Goal: Information Seeking & Learning: Check status

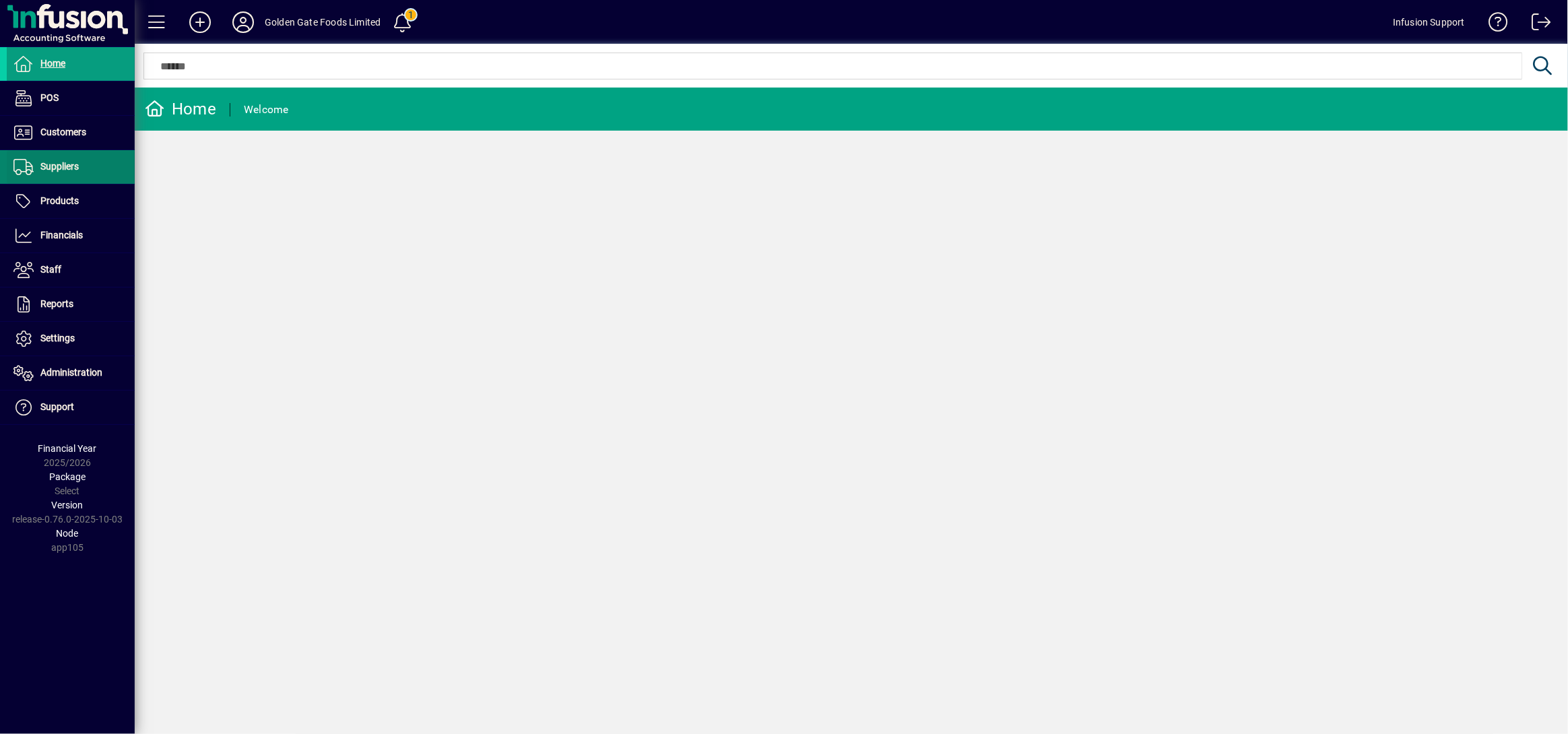
click at [56, 168] on span "Suppliers" at bounding box center [59, 166] width 38 height 10
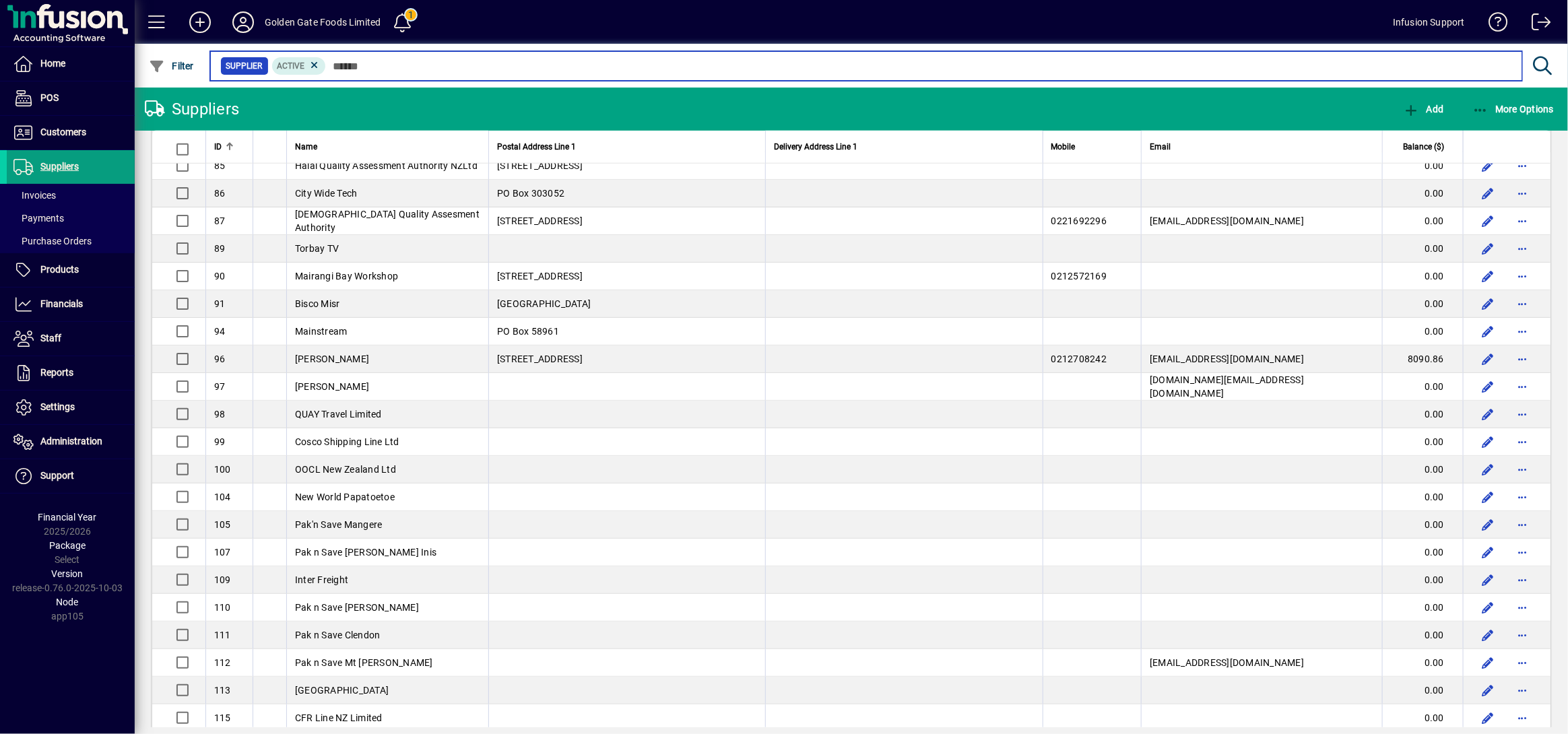
scroll to position [717, 0]
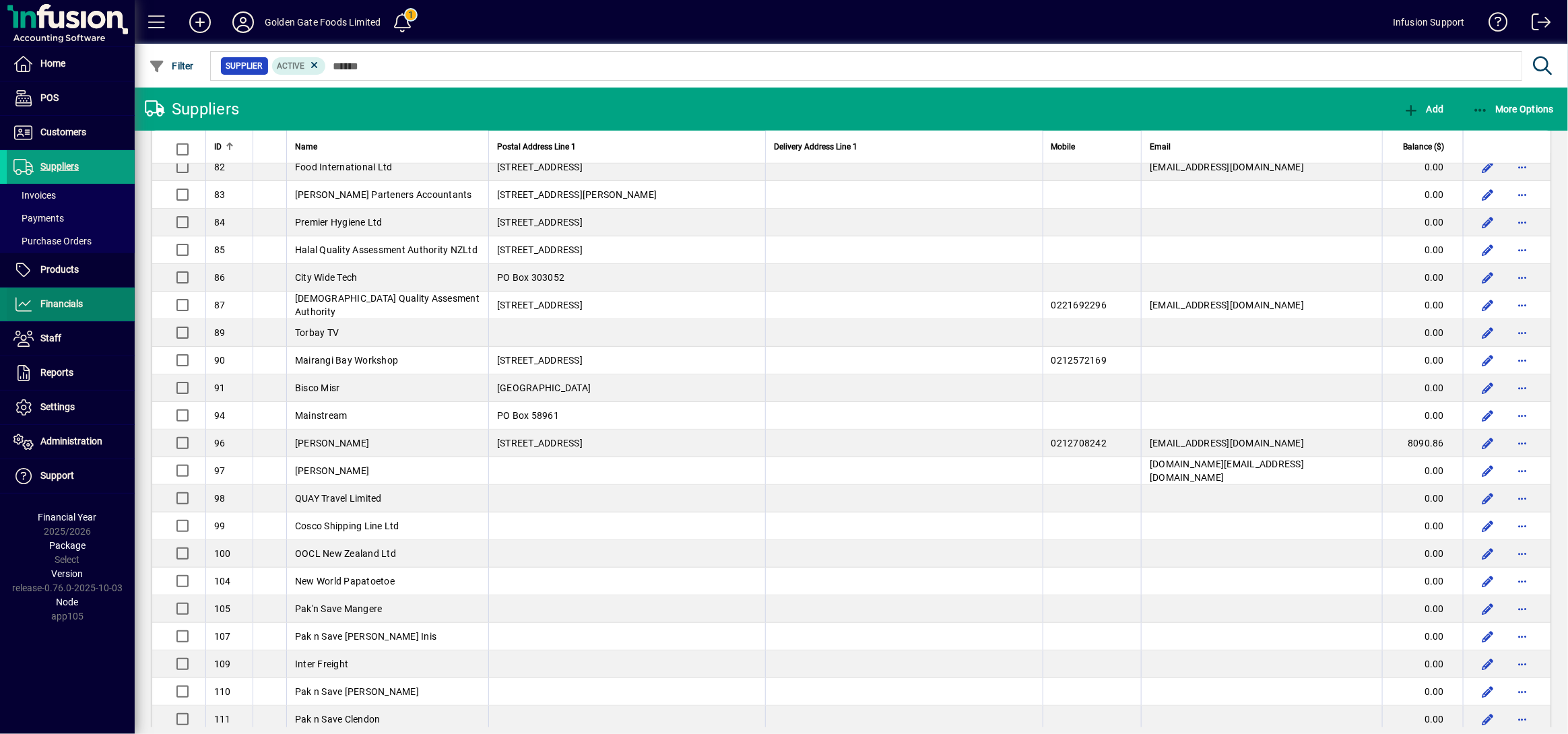
click at [70, 298] on span "Financials" at bounding box center [61, 303] width 42 height 10
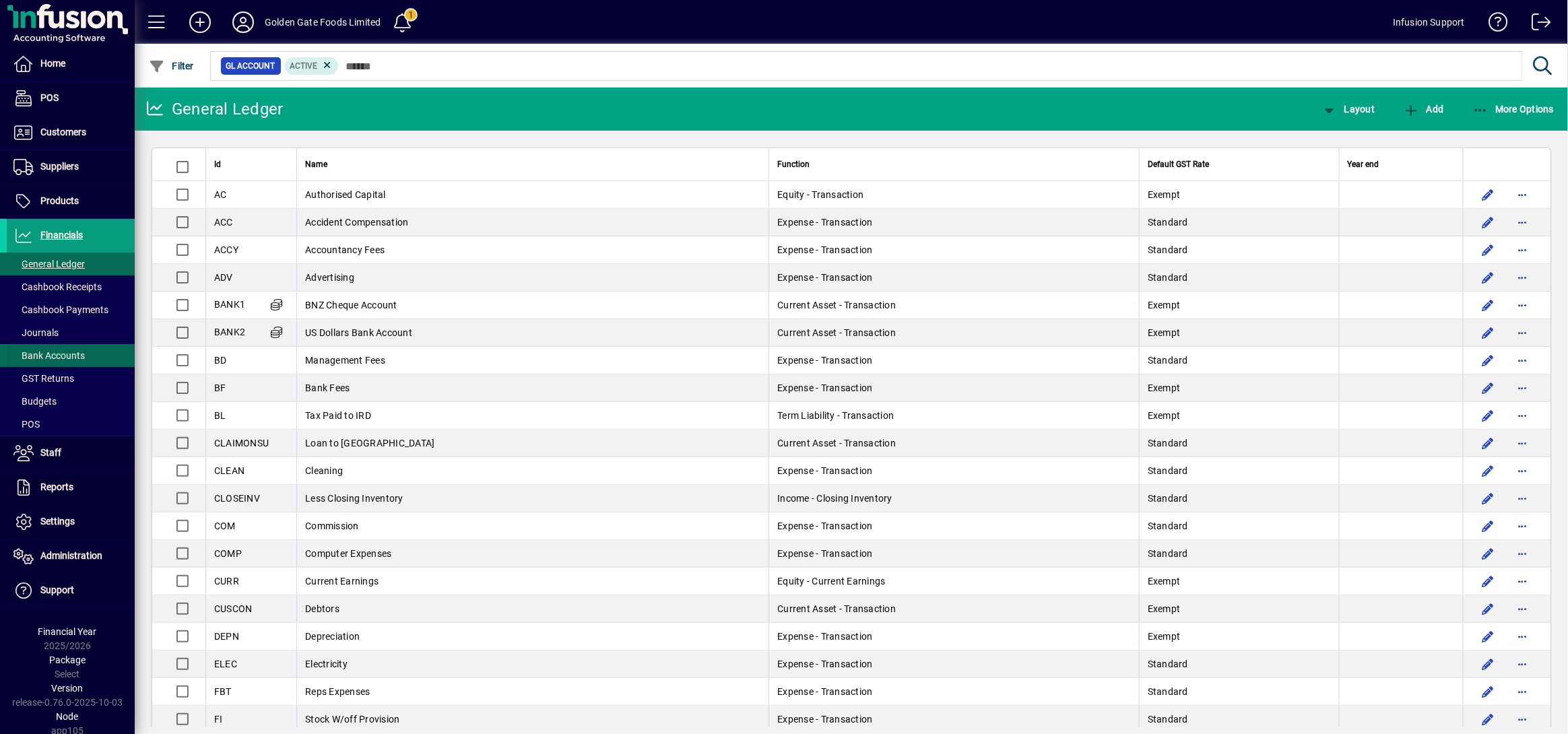
click at [53, 356] on span "Bank Accounts" at bounding box center [49, 354] width 71 height 10
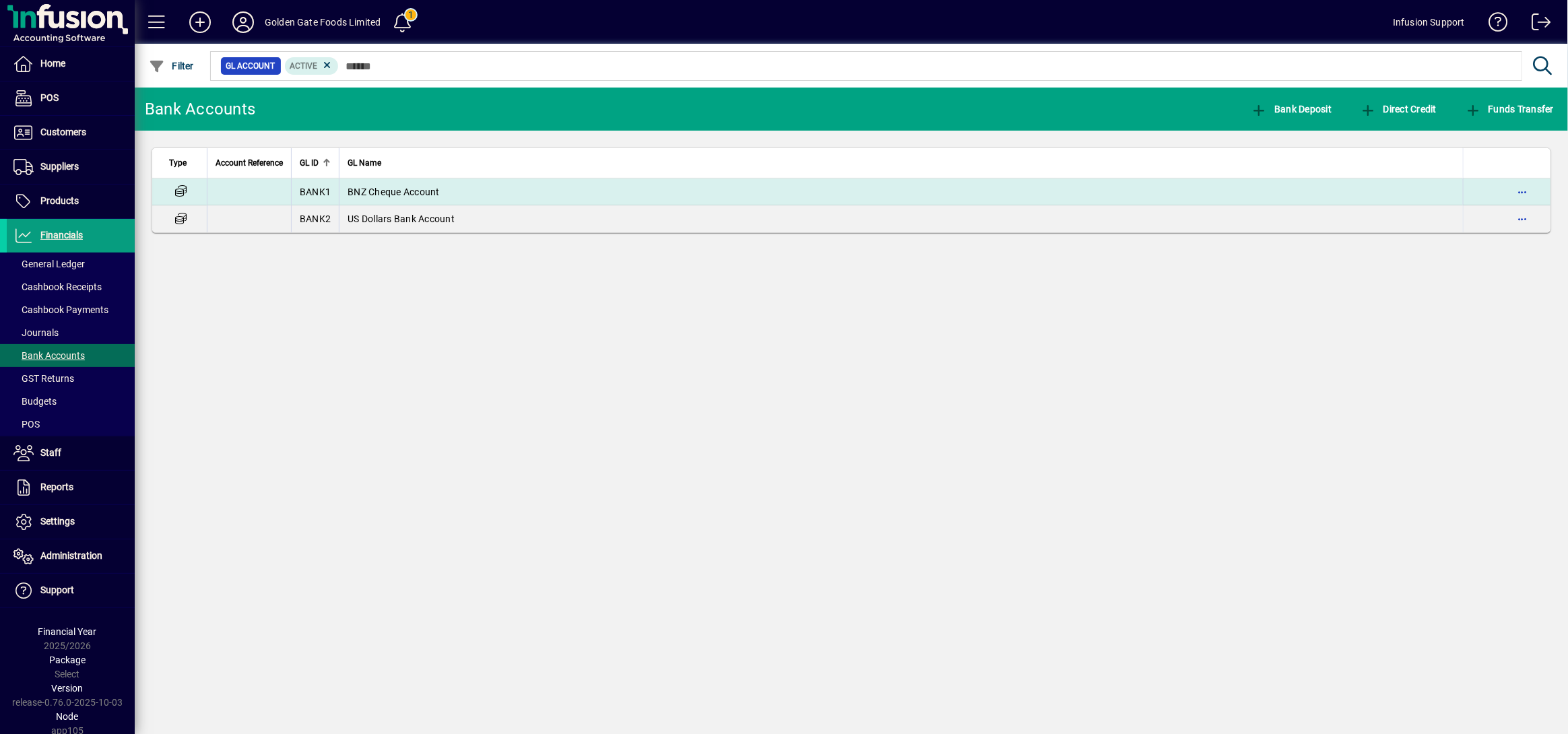
click at [439, 195] on span "BNZ Cheque Account" at bounding box center [394, 191] width 92 height 10
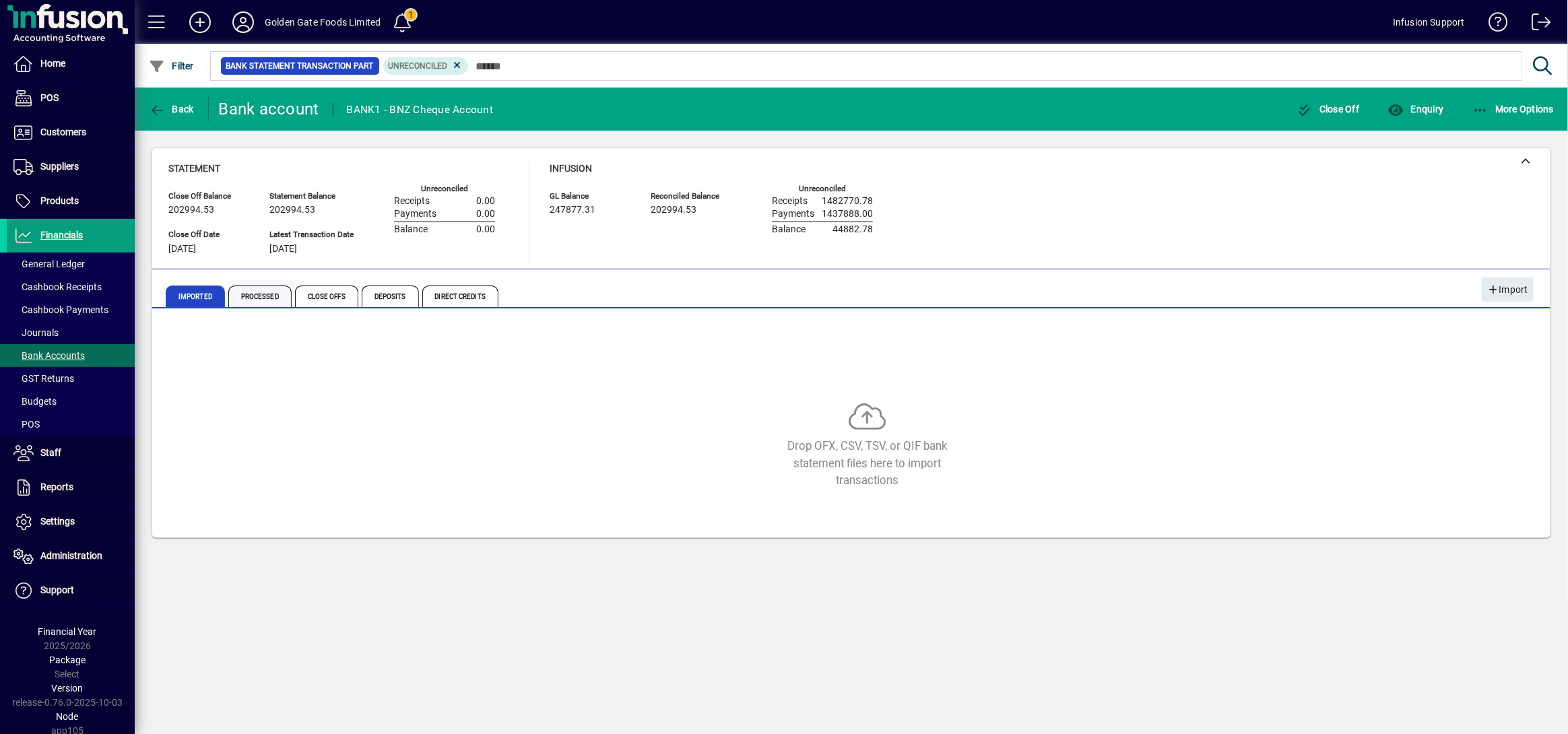
click at [264, 290] on span "Processed" at bounding box center [259, 295] width 63 height 22
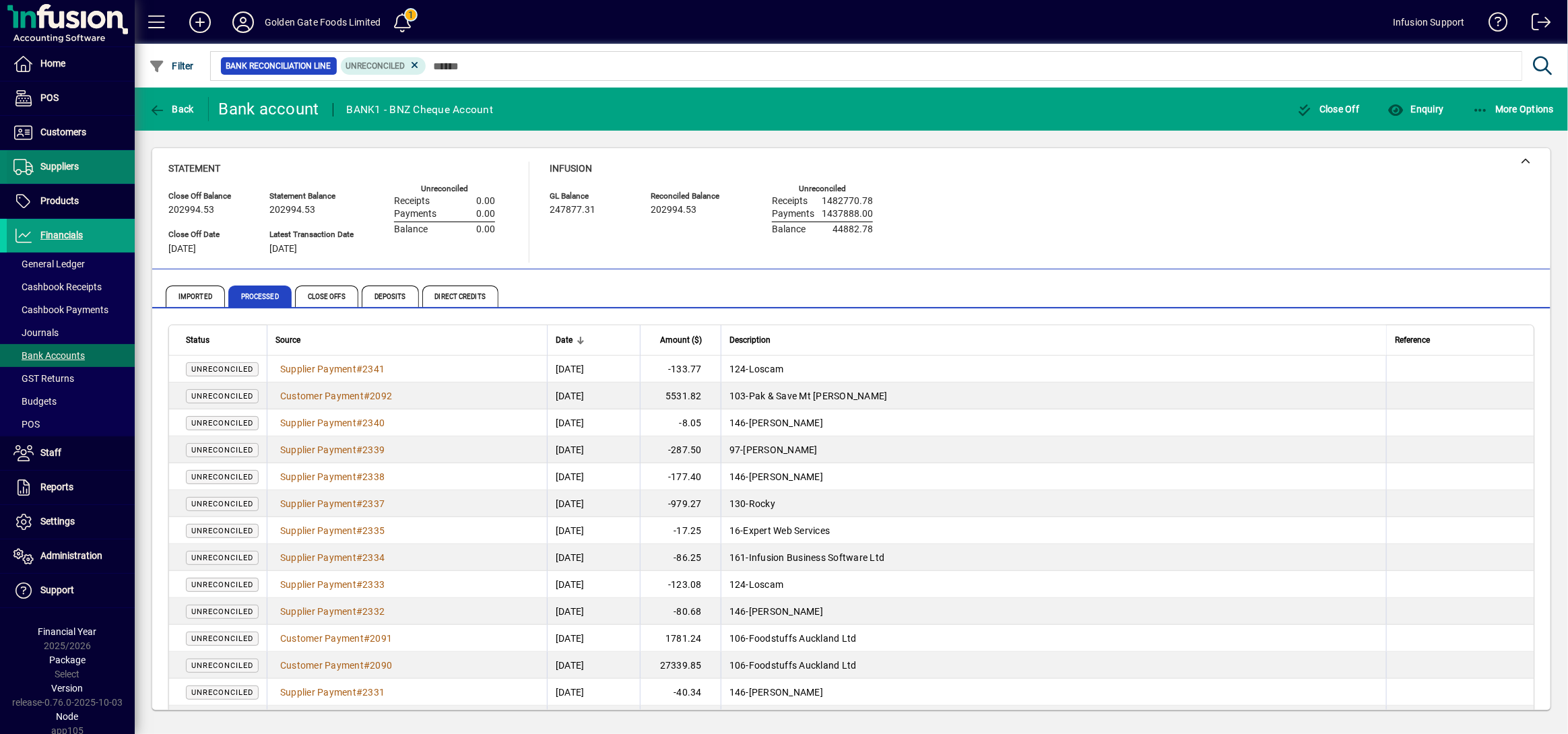
click at [40, 176] on span at bounding box center [70, 167] width 128 height 32
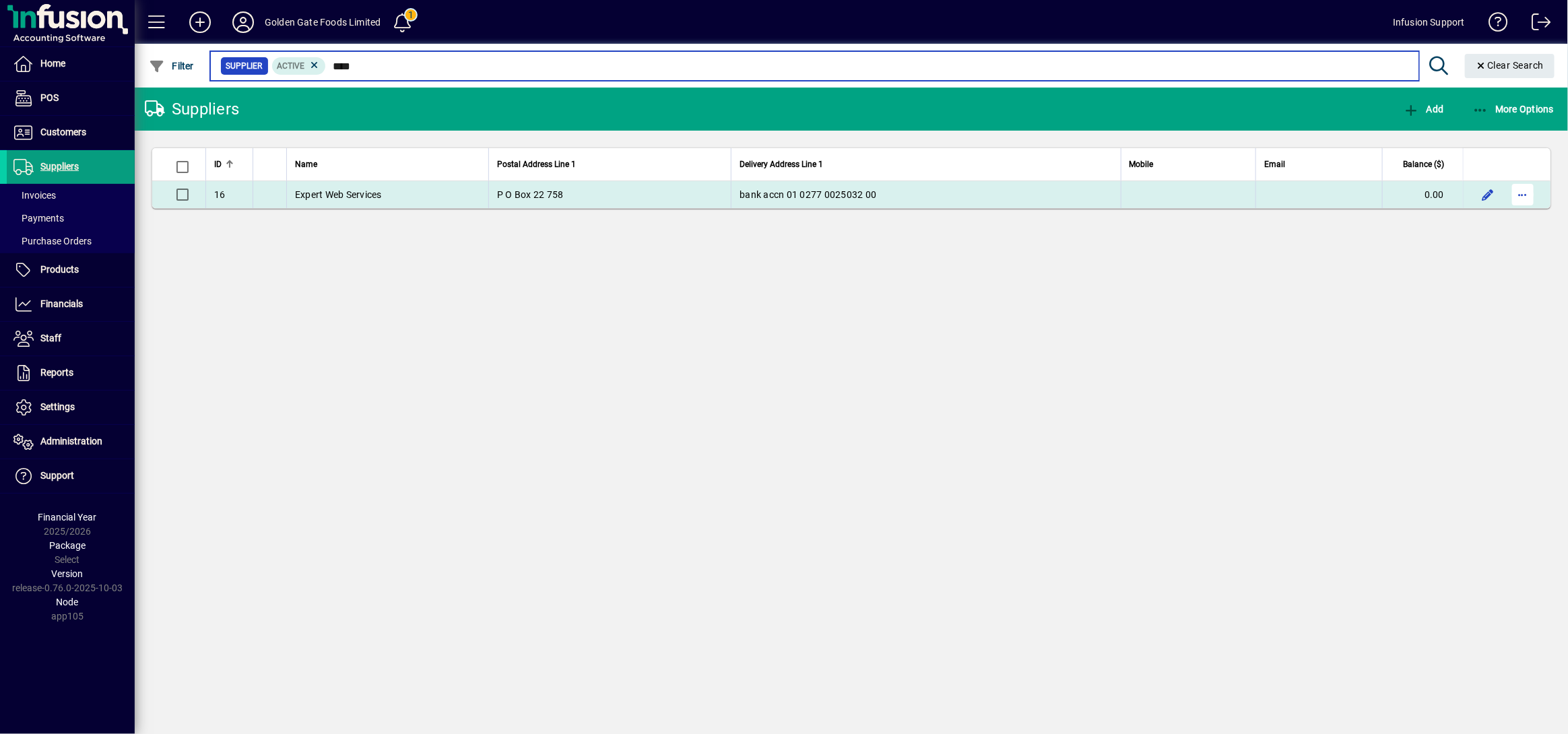
type input "****"
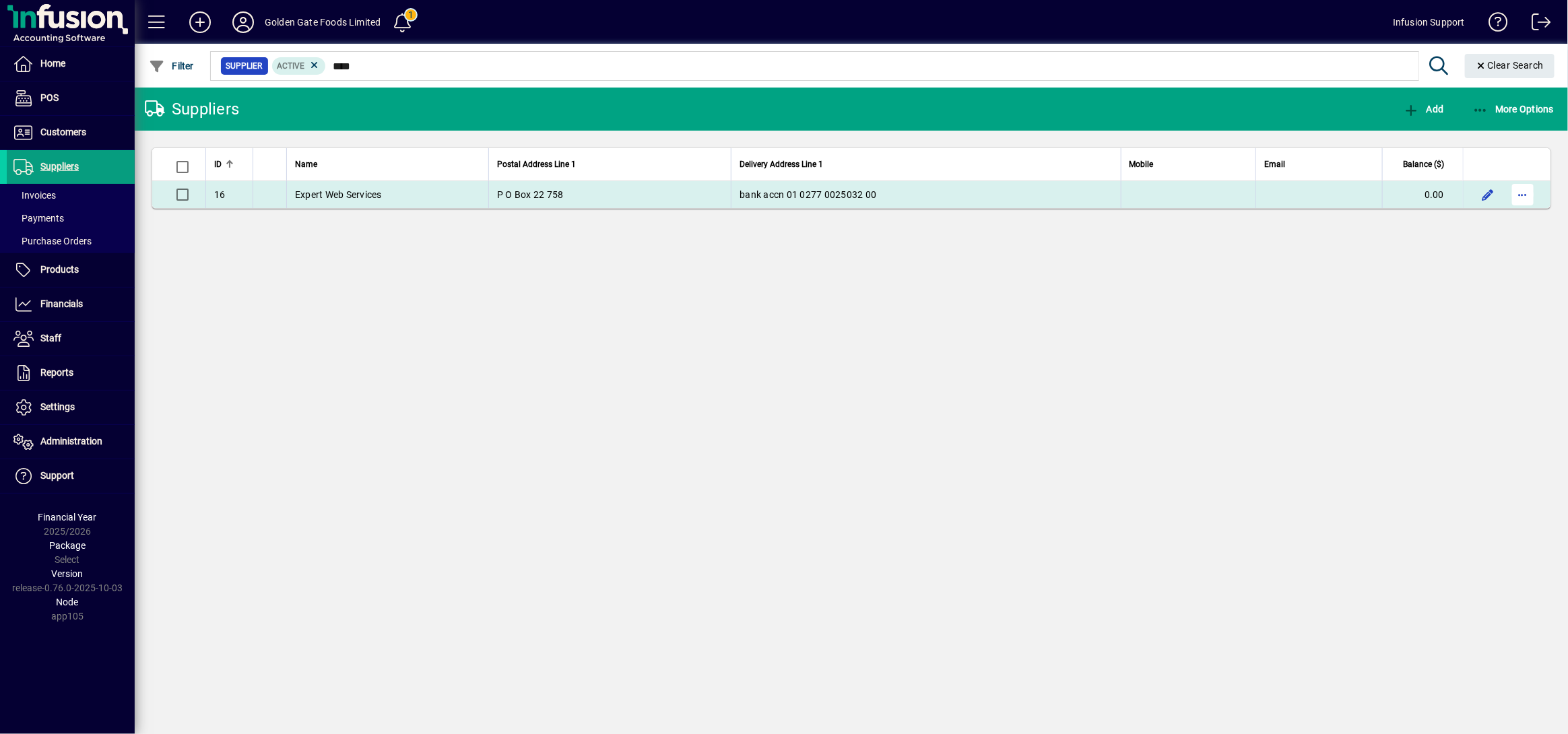
click at [1525, 192] on span "button" at bounding box center [1522, 194] width 32 height 32
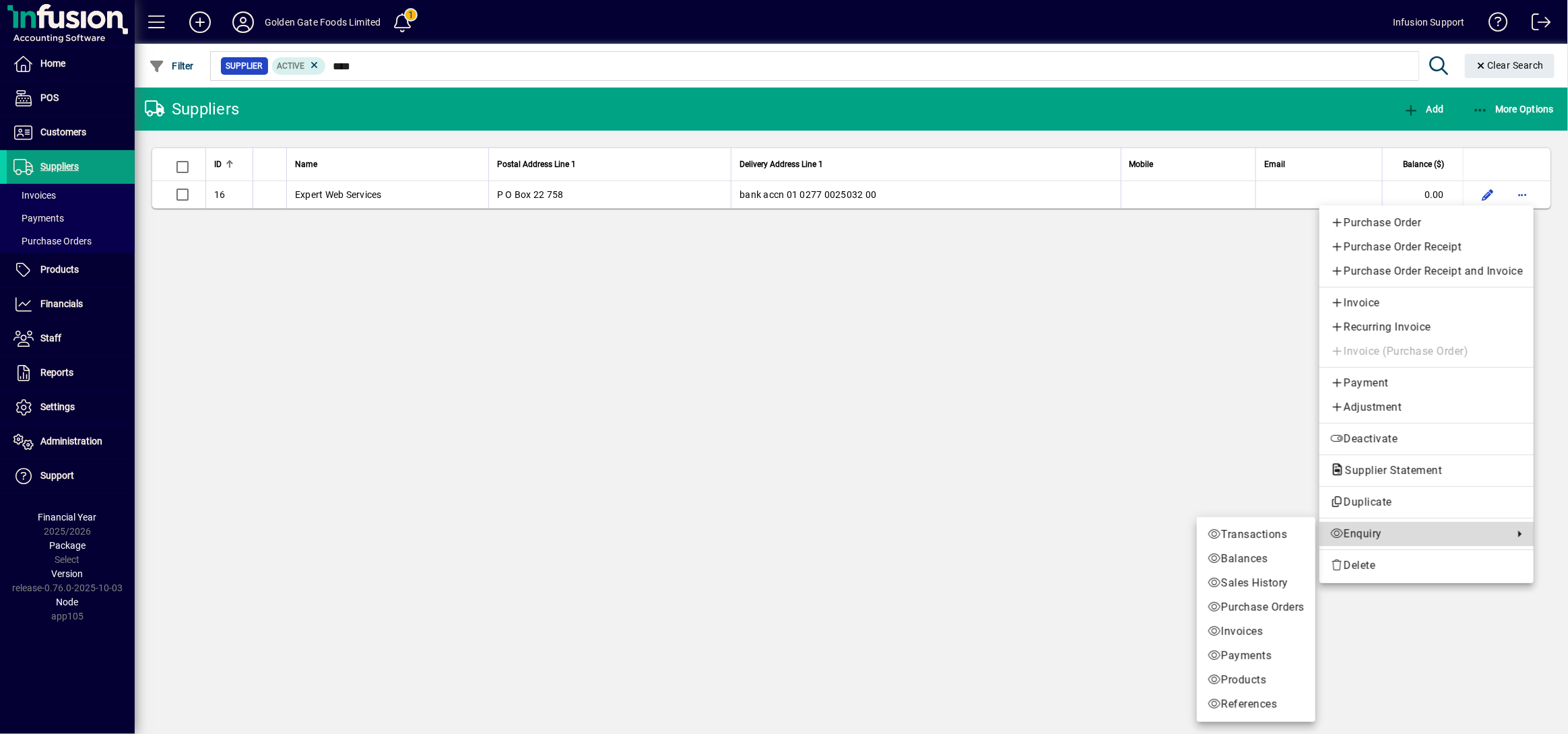
click at [1377, 539] on span "Enquiry" at bounding box center [1418, 533] width 176 height 16
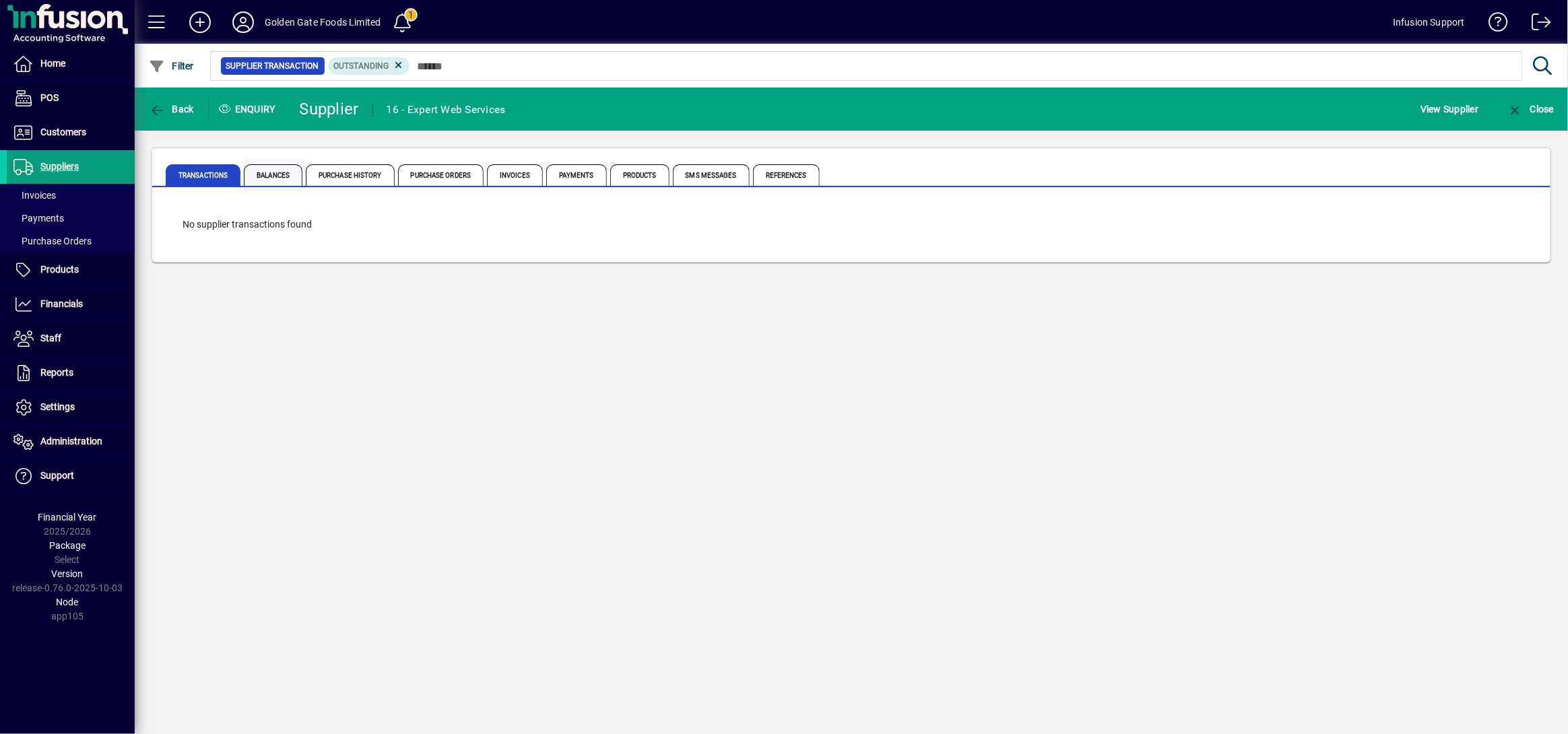
click at [276, 180] on span "Balances" at bounding box center [273, 174] width 58 height 22
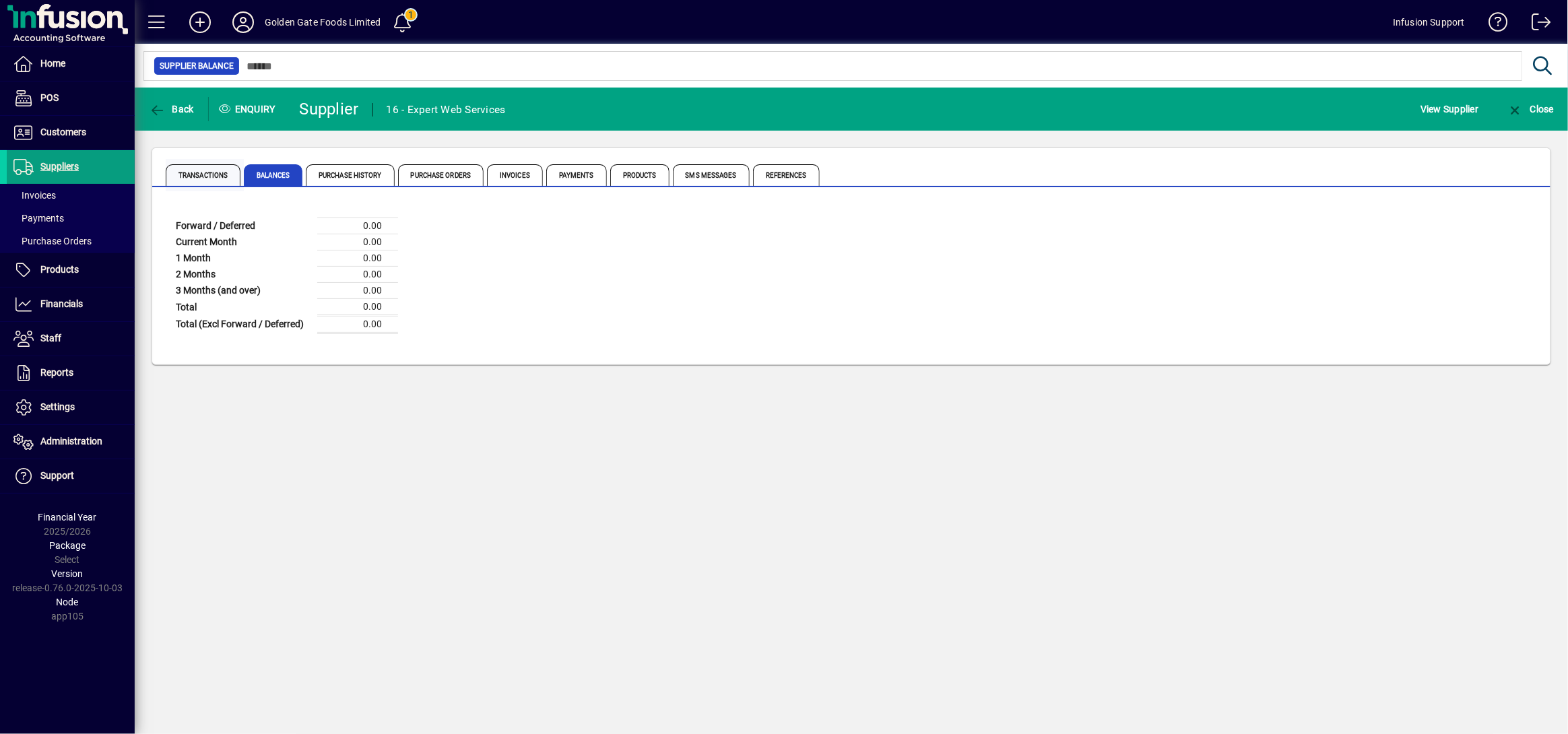
click at [197, 174] on span "Transactions" at bounding box center [204, 174] width 75 height 22
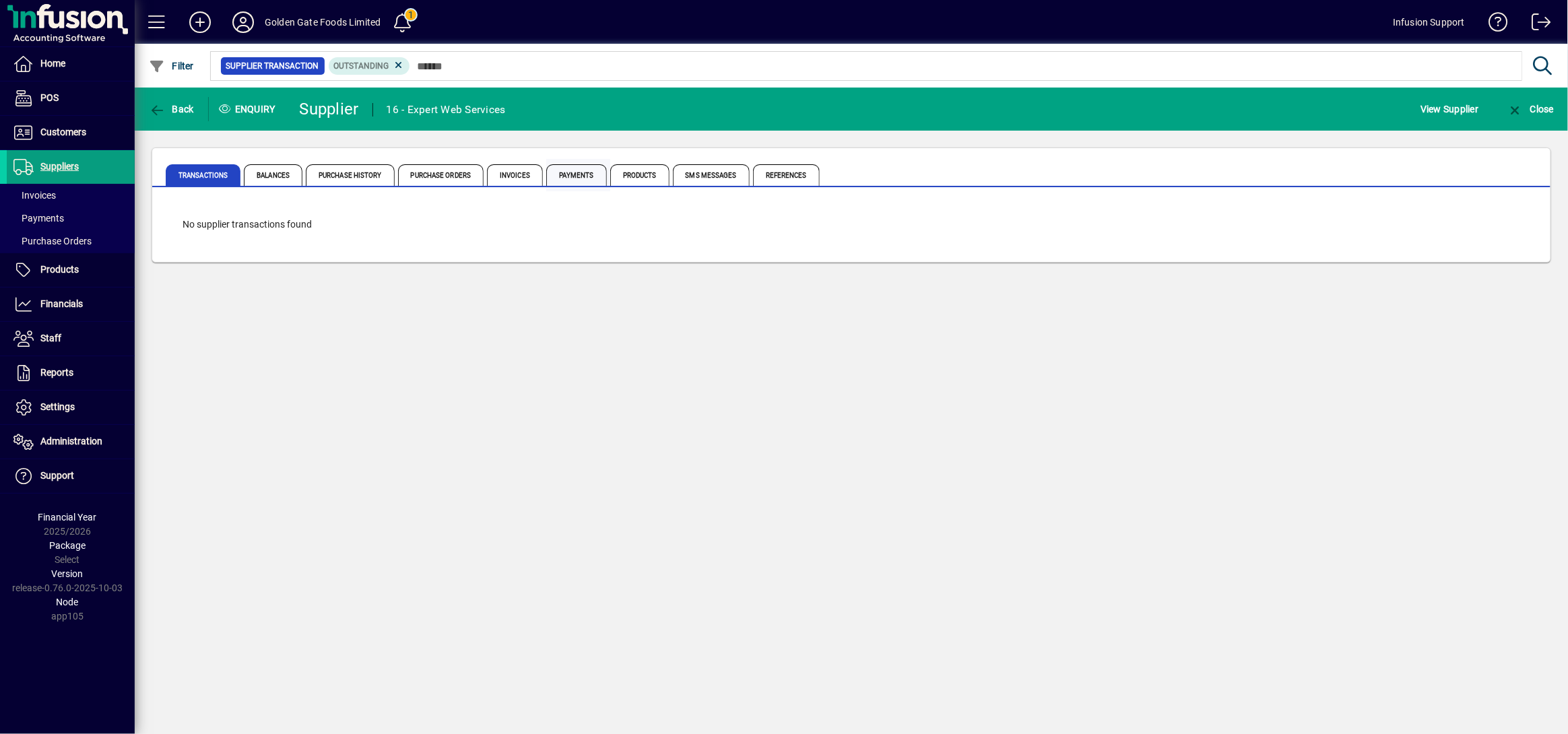
click at [587, 176] on span "Payments" at bounding box center [576, 174] width 61 height 22
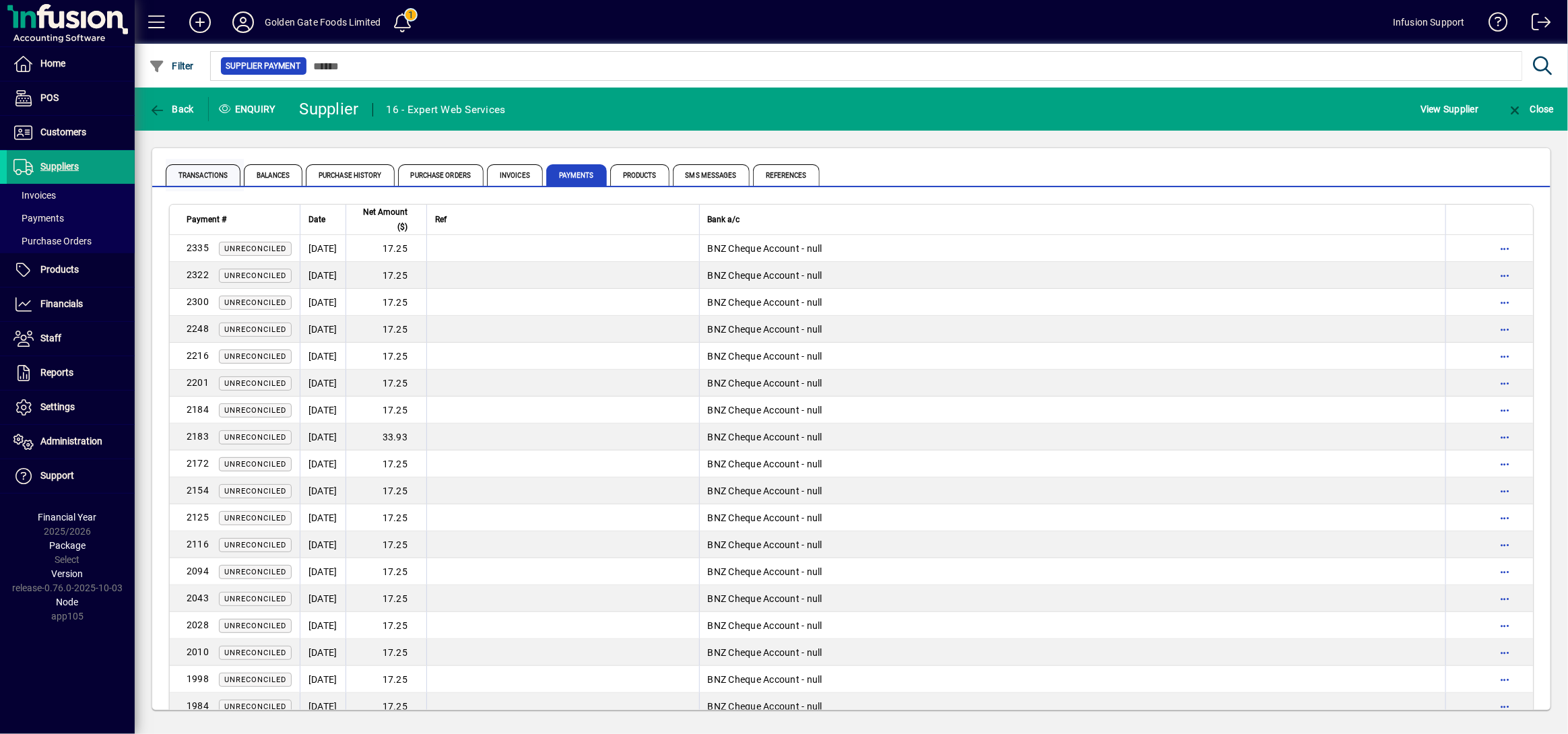
click at [199, 168] on span "Transactions" at bounding box center [204, 174] width 75 height 22
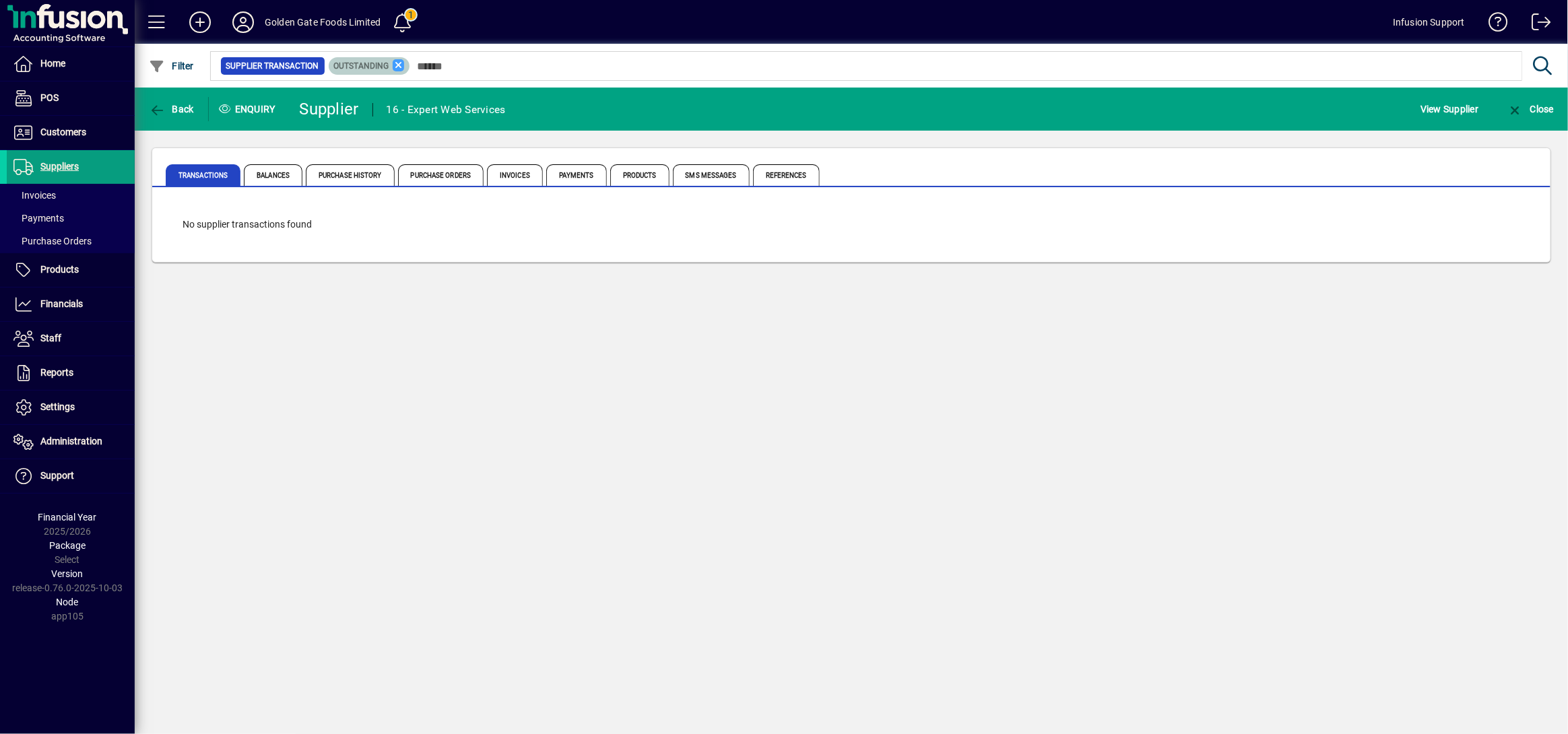
click at [394, 60] on icon at bounding box center [399, 65] width 12 height 12
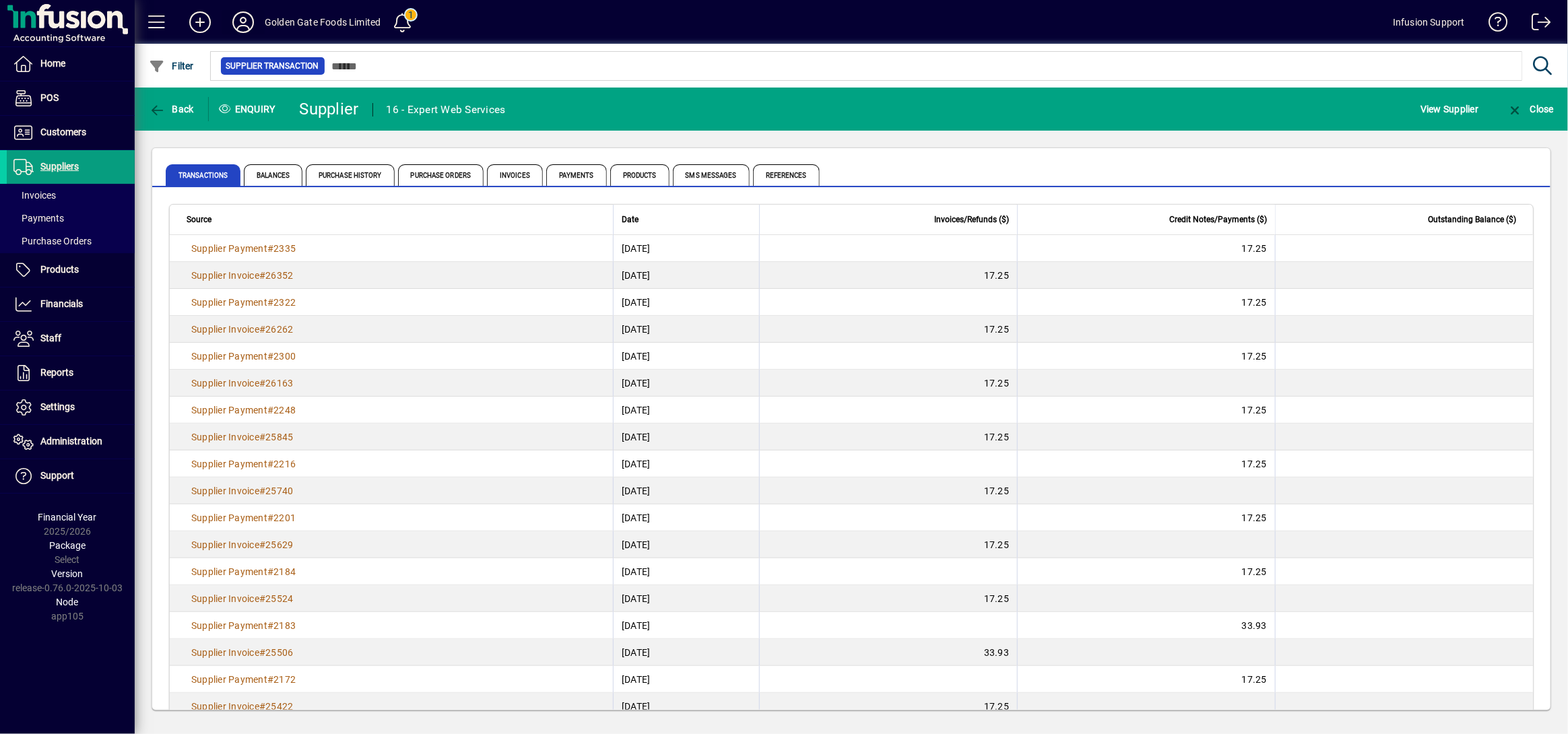
click at [240, 18] on icon at bounding box center [243, 22] width 27 height 22
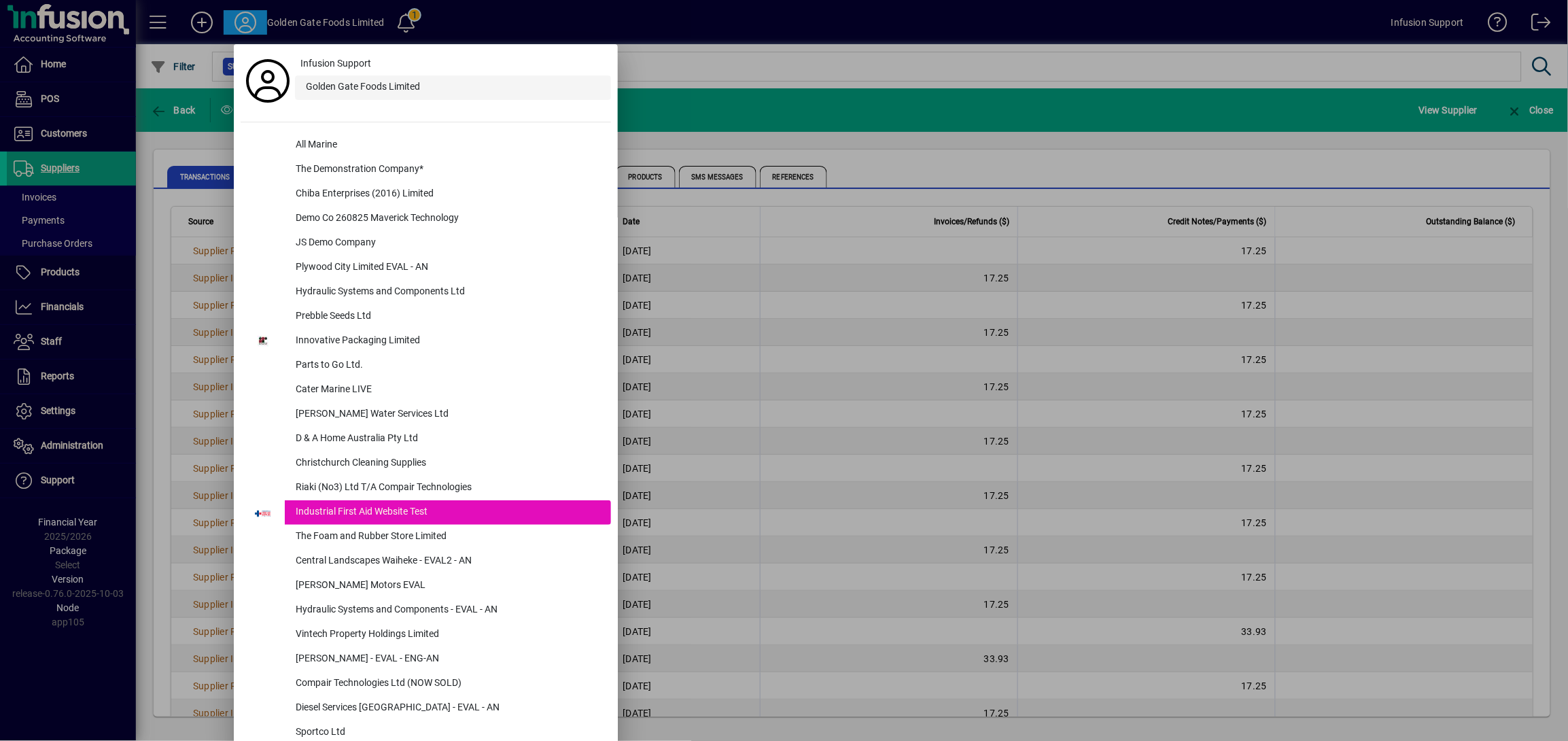
scroll to position [553, 0]
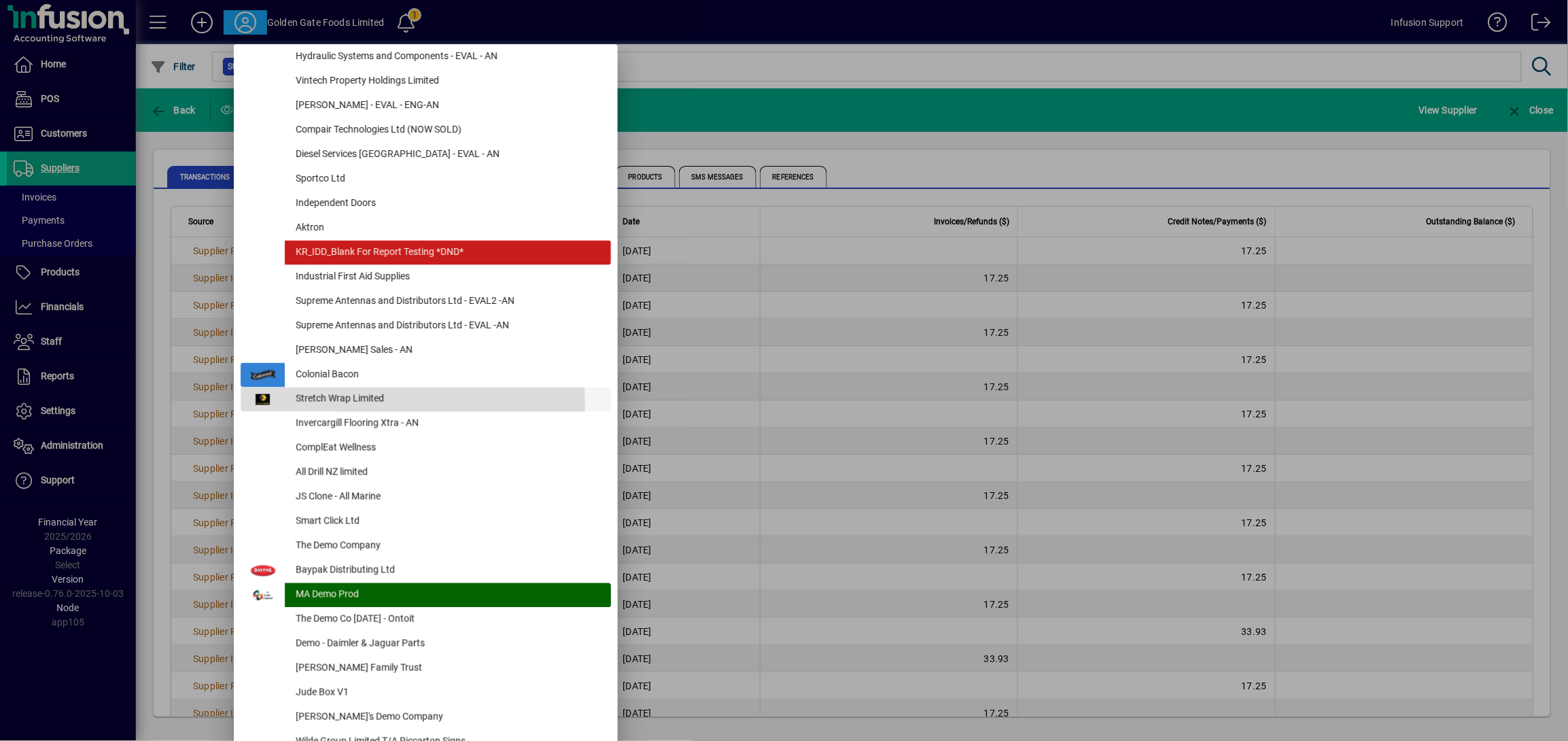
click at [375, 403] on div "Stretch Wrap Limited" at bounding box center [448, 399] width 326 height 25
